Goal: Check status: Check status

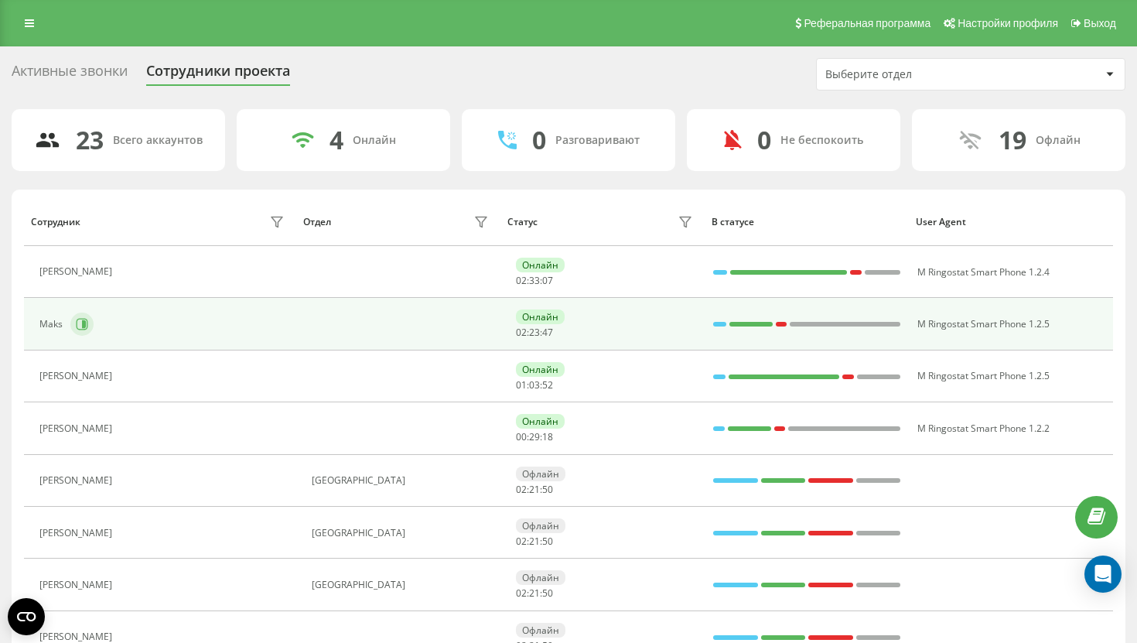
click at [87, 318] on button at bounding box center [81, 323] width 23 height 23
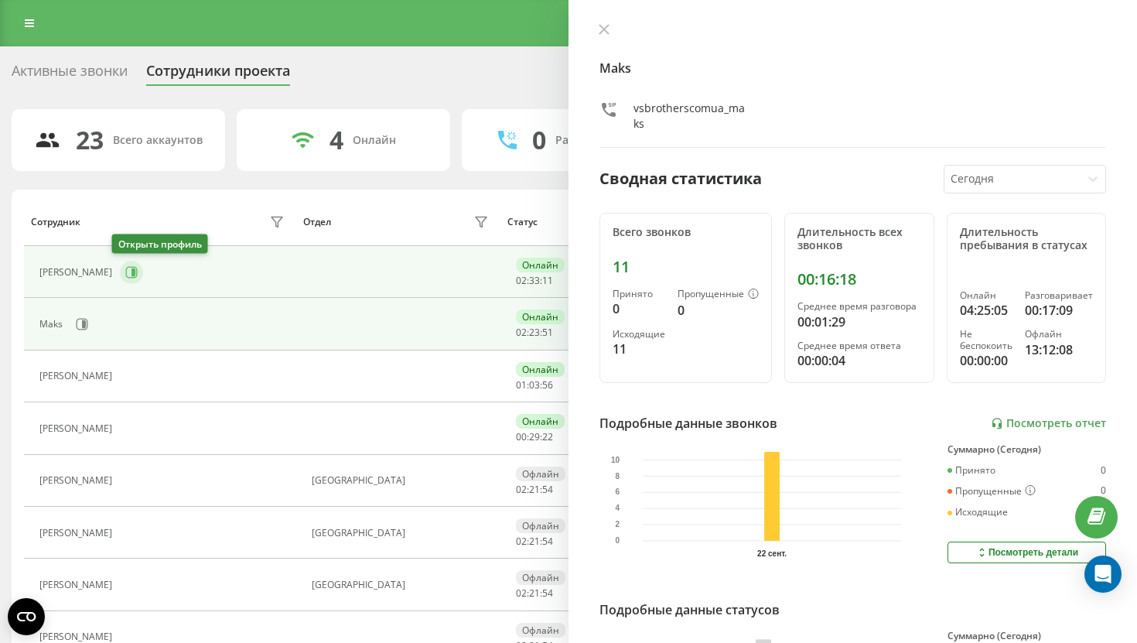
click at [126, 274] on icon at bounding box center [132, 272] width 12 height 12
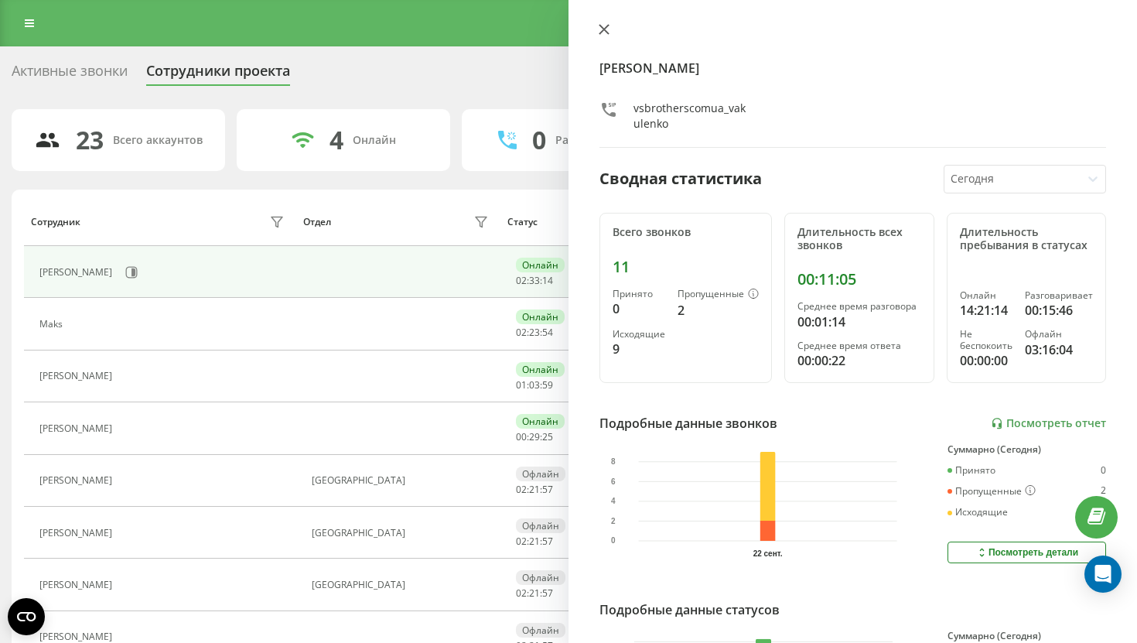
click at [598, 30] on icon at bounding box center [603, 29] width 11 height 11
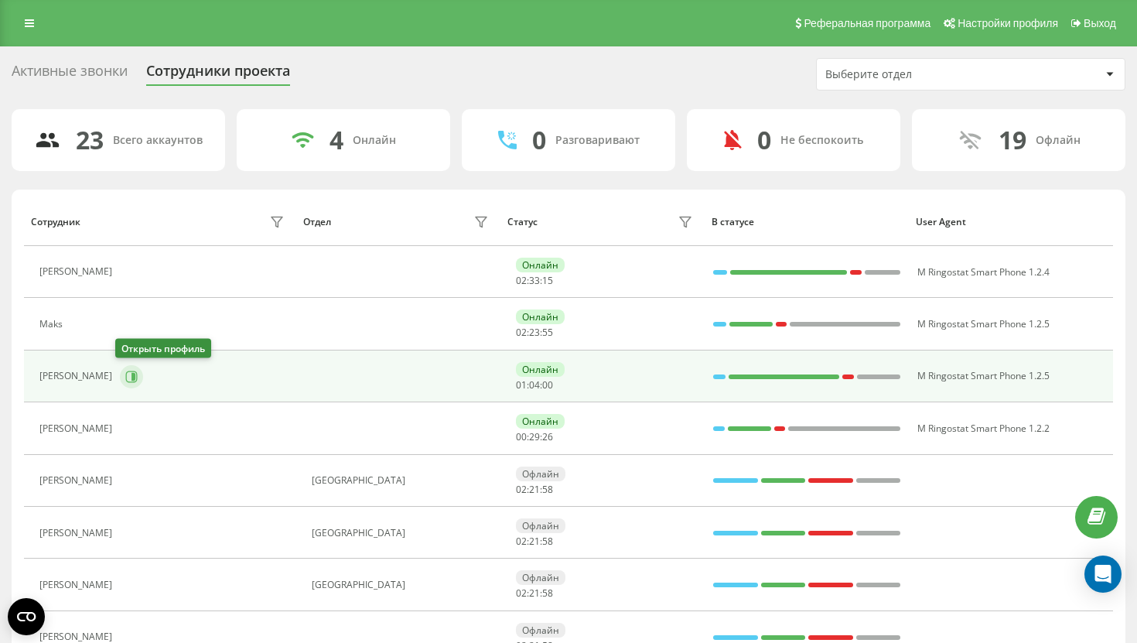
click at [125, 379] on icon at bounding box center [131, 376] width 12 height 12
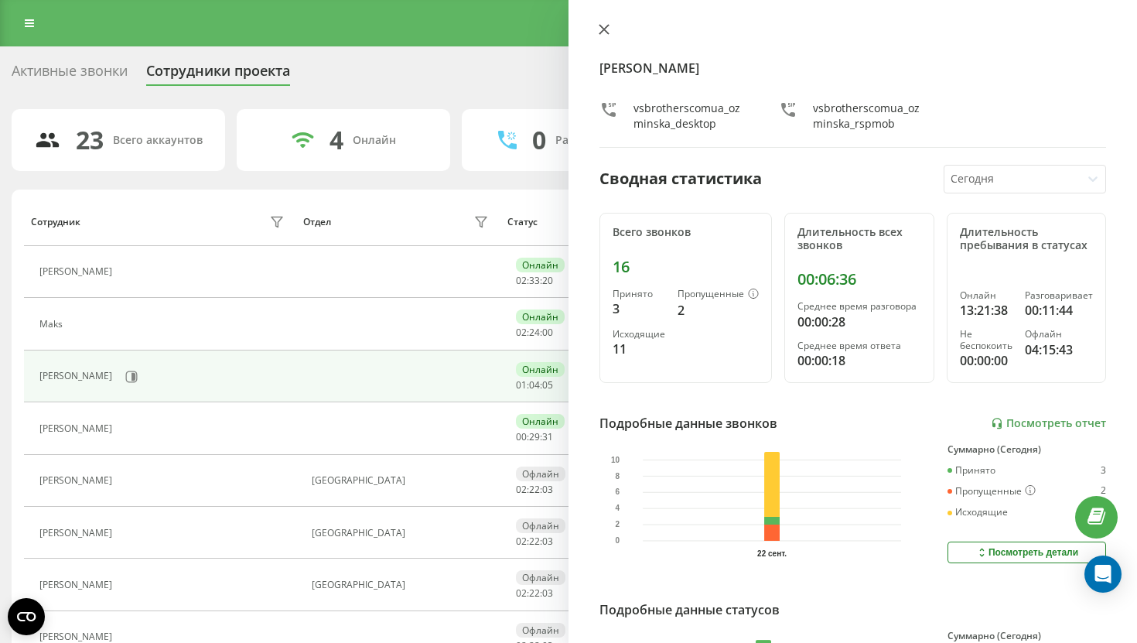
click at [602, 30] on icon at bounding box center [603, 29] width 9 height 9
